Goal: Information Seeking & Learning: Find specific fact

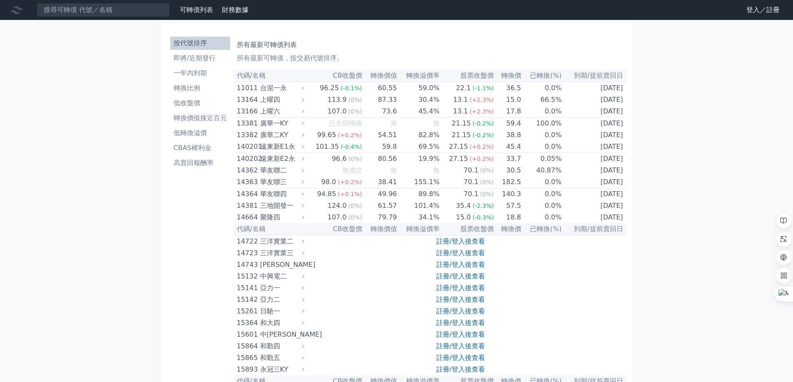
click at [191, 44] on li "按代號排序" at bounding box center [200, 43] width 60 height 10
click at [125, 10] on input at bounding box center [103, 10] width 133 height 14
type input "光聖"
click at [749, 9] on link "登入／註冊" at bounding box center [762, 9] width 47 height 13
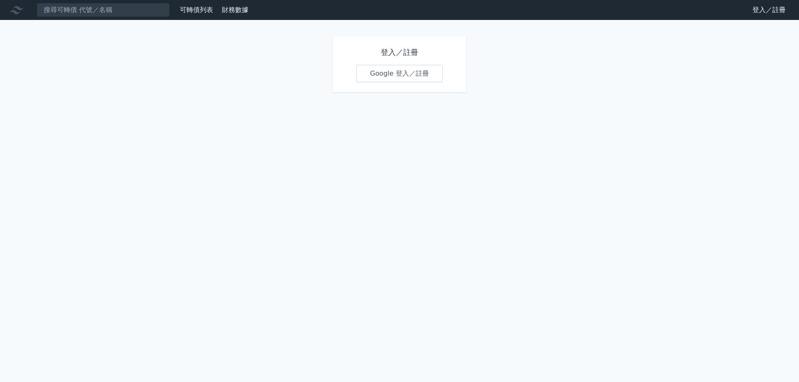
click at [386, 75] on link "Google 登入／註冊" at bounding box center [399, 73] width 87 height 17
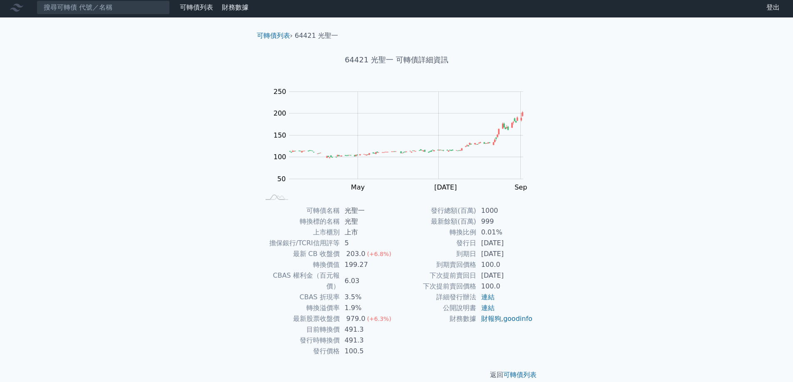
scroll to position [3, 0]
